Goal: Information Seeking & Learning: Learn about a topic

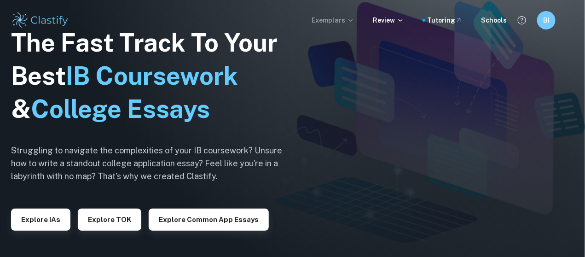
click at [338, 18] on p "Exemplars" at bounding box center [333, 20] width 43 height 10
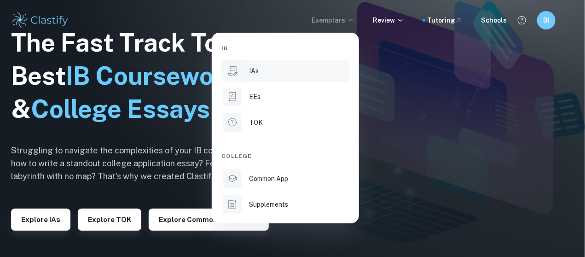
click at [278, 73] on div "IAs" at bounding box center [298, 71] width 98 height 10
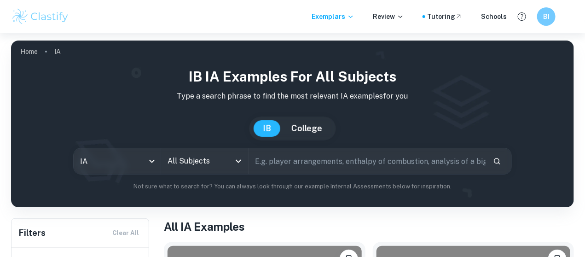
click at [230, 167] on input "All Subjects" at bounding box center [197, 160] width 65 height 17
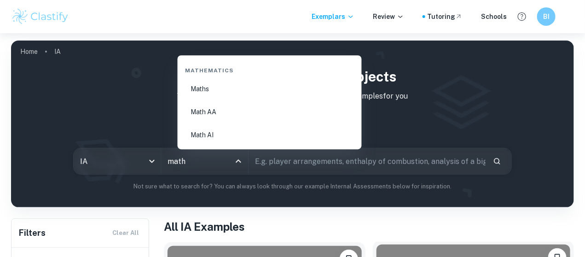
type input "math"
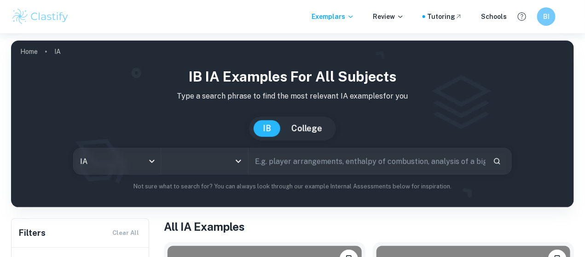
click at [228, 160] on input "All Subjects" at bounding box center [197, 160] width 65 height 17
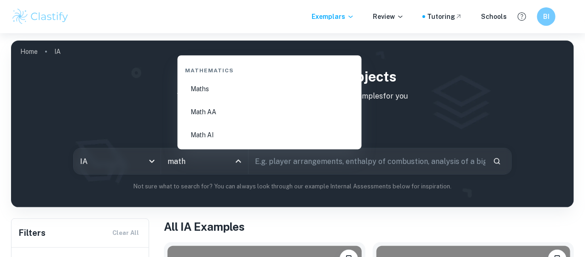
click at [219, 106] on li "Math AA" at bounding box center [269, 111] width 177 height 21
type input "Math AA"
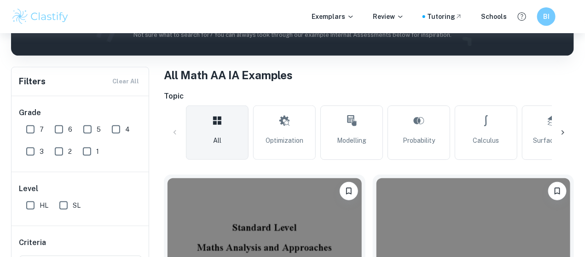
scroll to position [272, 0]
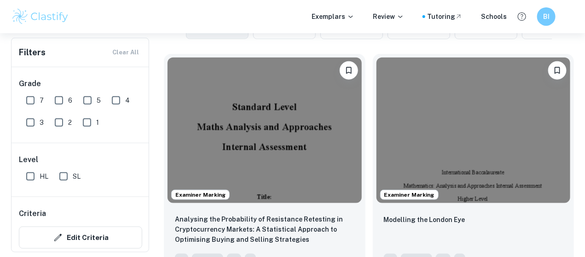
drag, startPoint x: 36, startPoint y: 177, endPoint x: 31, endPoint y: 102, distance: 75.6
click at [36, 177] on input "HL" at bounding box center [30, 176] width 18 height 18
checkbox input "true"
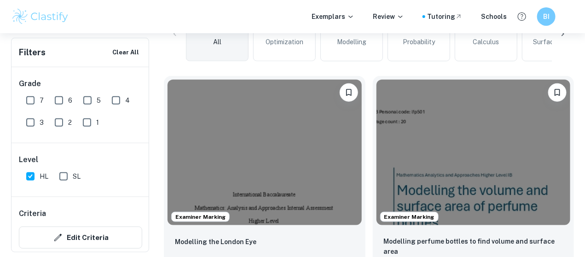
scroll to position [295, 0]
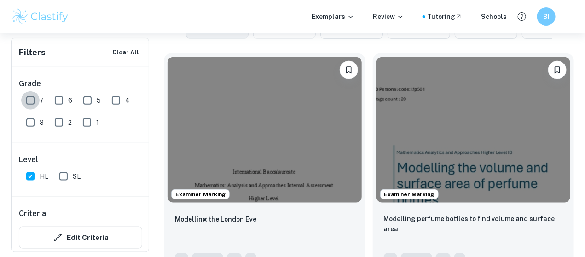
click at [31, 102] on input "7" at bounding box center [30, 100] width 18 height 18
checkbox input "true"
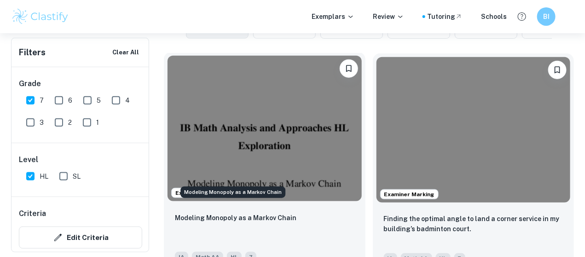
click at [231, 213] on p "Modeling Monopoly as a Markov Chain" at bounding box center [235, 218] width 121 height 10
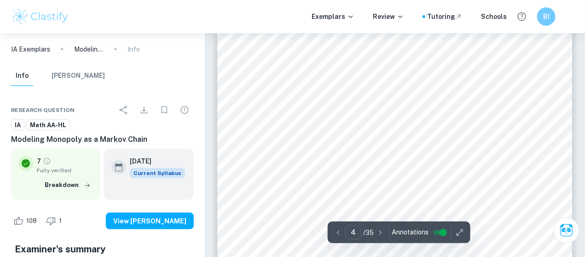
scroll to position [1486, 0]
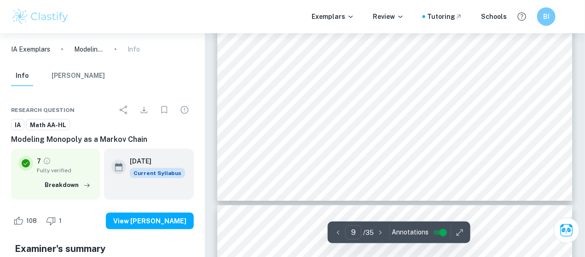
type input "10"
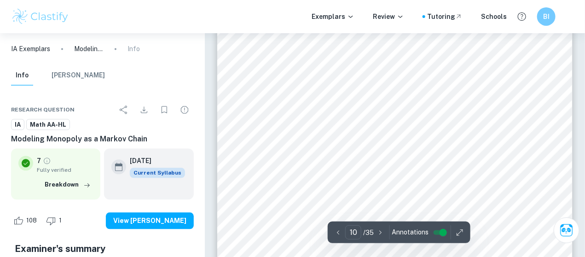
scroll to position [4313, 0]
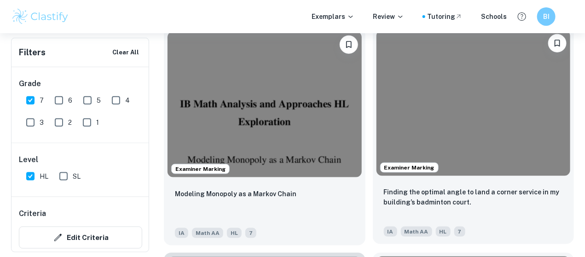
scroll to position [310, 0]
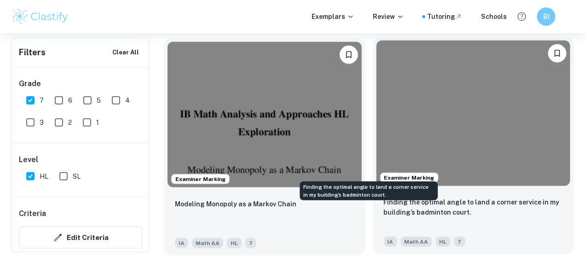
click at [384, 197] on p "Finding the optimal angle to land a corner service in my building’s badminton c…" at bounding box center [473, 207] width 179 height 20
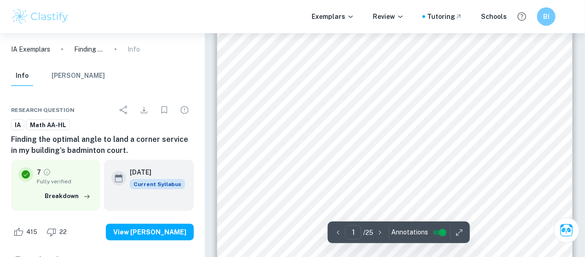
scroll to position [127, 0]
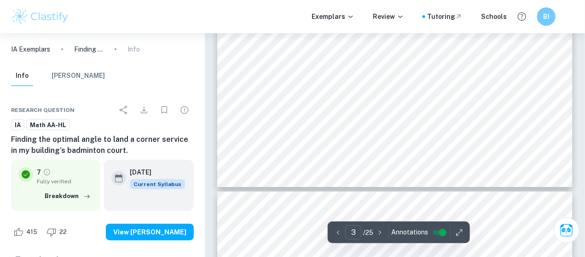
type input "4"
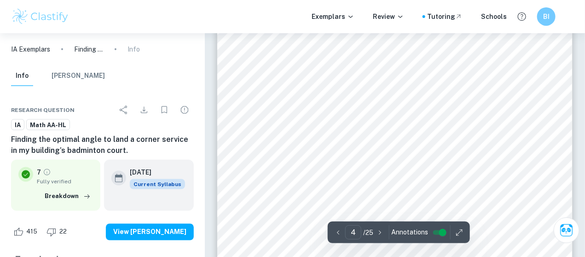
scroll to position [1660, 0]
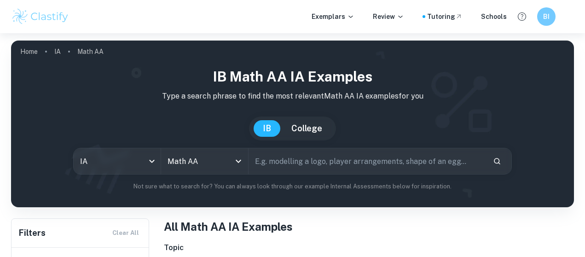
click at [230, 160] on icon "Clear" at bounding box center [227, 161] width 6 height 6
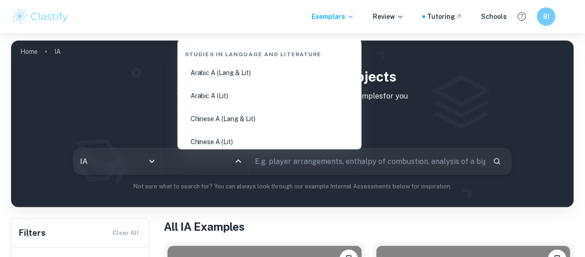
click at [206, 162] on input "All Subjects" at bounding box center [197, 160] width 65 height 17
click at [191, 130] on li "Physics" at bounding box center [269, 136] width 177 height 21
type input "Physics"
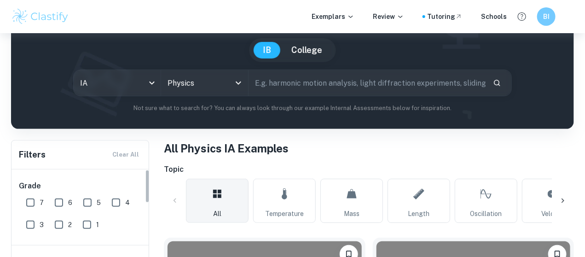
scroll to position [119, 0]
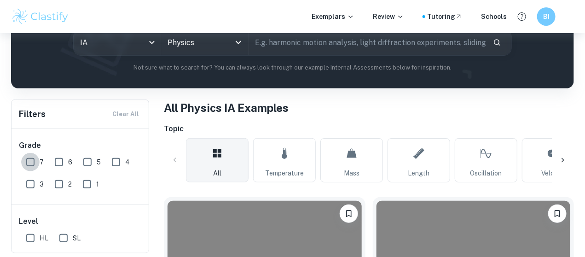
click at [32, 161] on input "7" at bounding box center [30, 162] width 18 height 18
checkbox input "true"
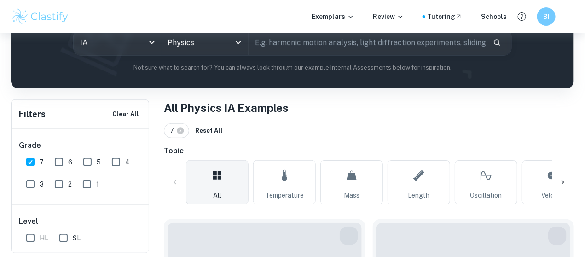
click at [66, 239] on input "SL" at bounding box center [63, 238] width 18 height 18
checkbox input "true"
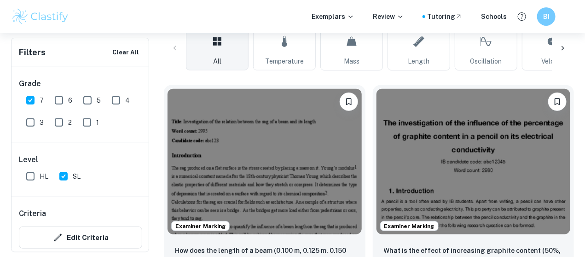
scroll to position [249, 0]
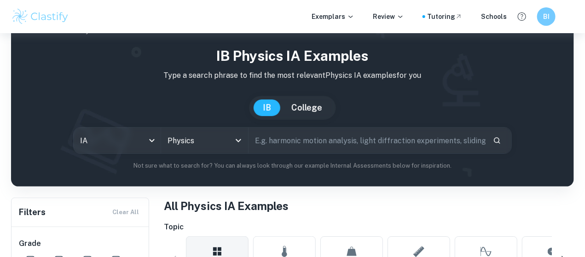
scroll to position [27, 0]
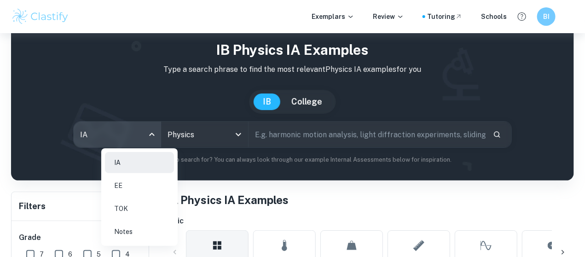
click at [164, 142] on body "We value your privacy We use cookies to enhance your browsing experience, serve…" at bounding box center [292, 134] width 585 height 257
click at [143, 186] on li "EE" at bounding box center [139, 185] width 69 height 21
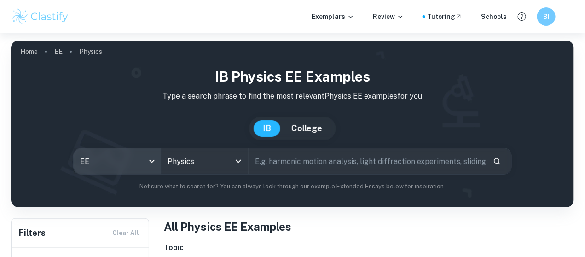
type input "ia"
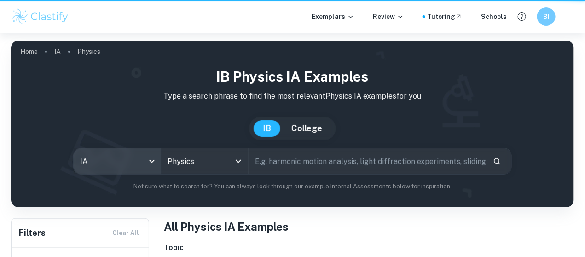
scroll to position [27, 0]
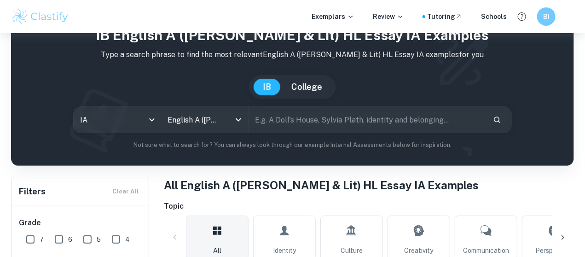
scroll to position [38, 0]
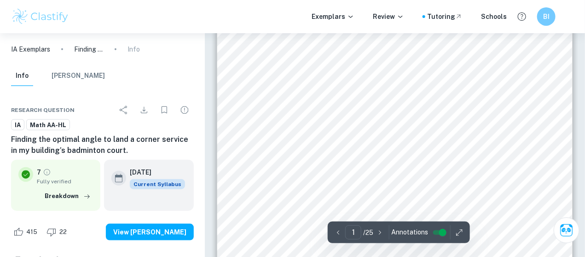
scroll to position [247, 0]
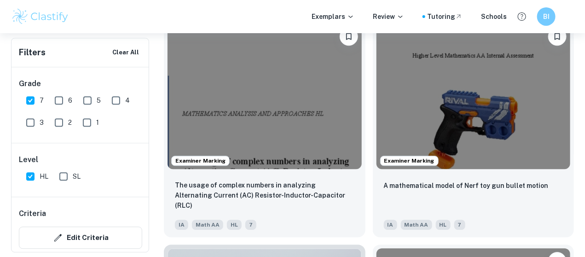
scroll to position [777, 0]
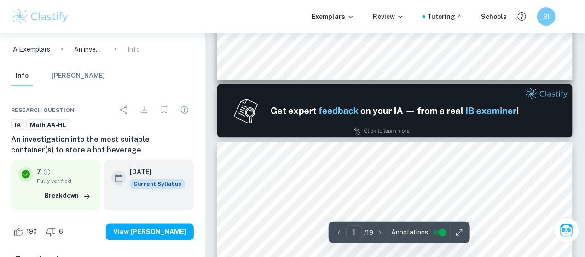
scroll to position [466, 0]
